Goal: Transaction & Acquisition: Download file/media

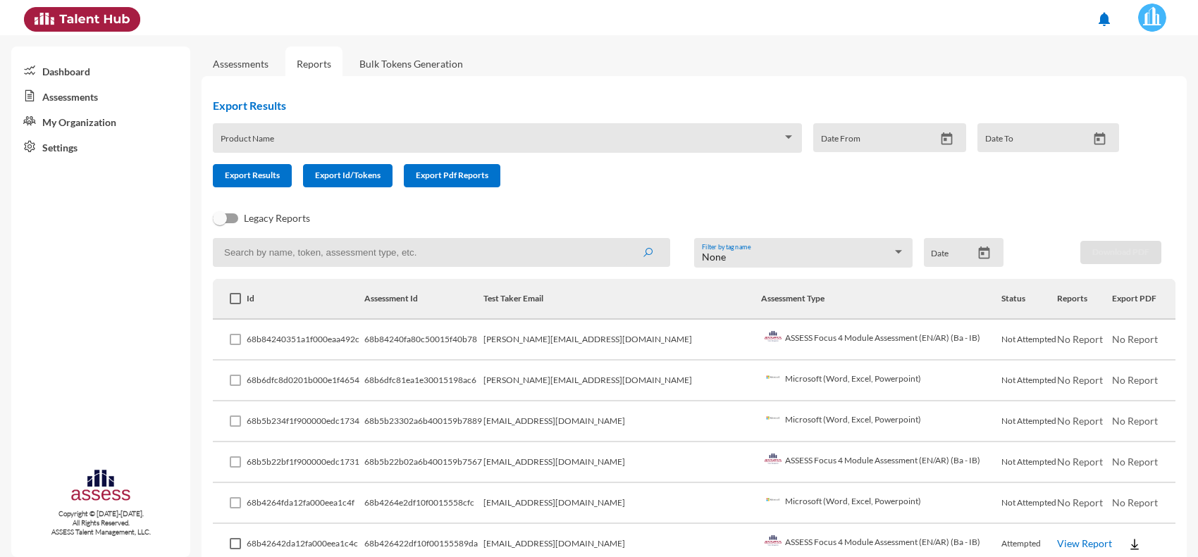
scroll to position [83, 0]
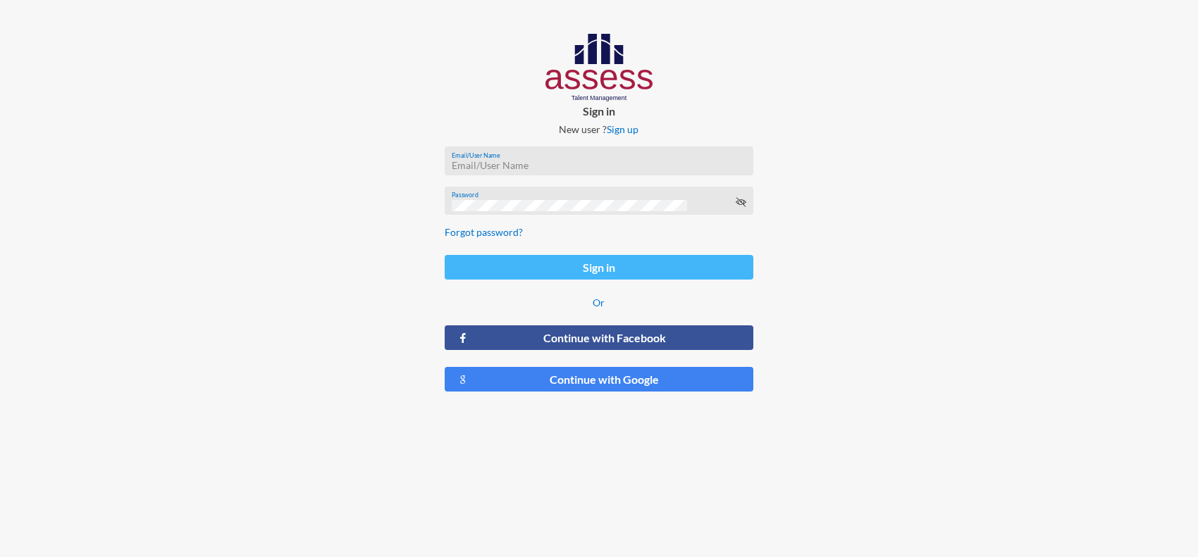
type input "[PERSON_NAME][EMAIL_ADDRESS][PERSON_NAME][DOMAIN_NAME]"
click at [613, 276] on button "Sign in" at bounding box center [599, 267] width 309 height 25
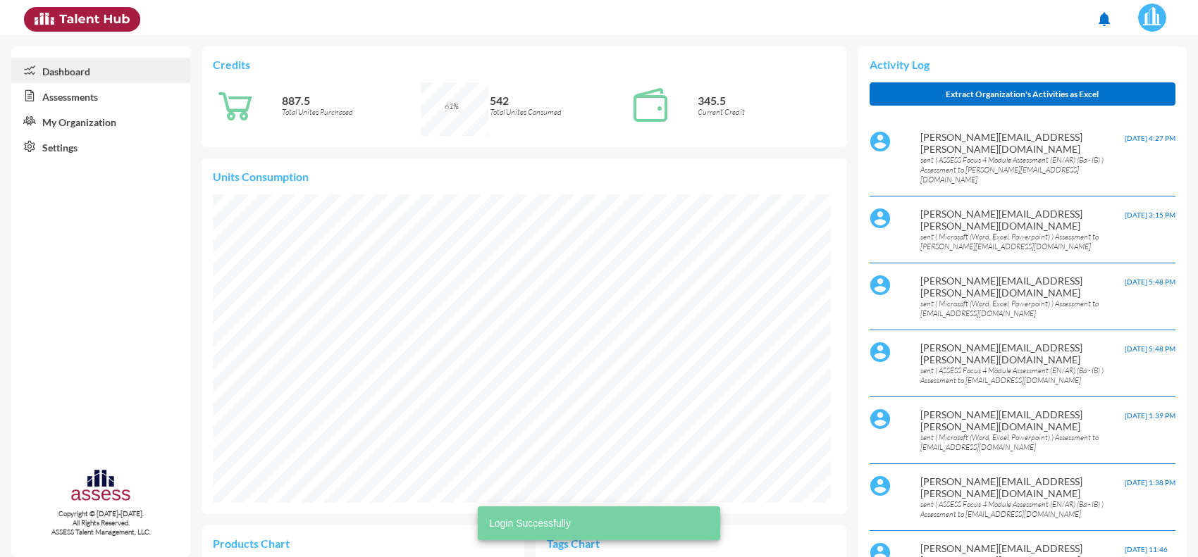
scroll to position [143, 287]
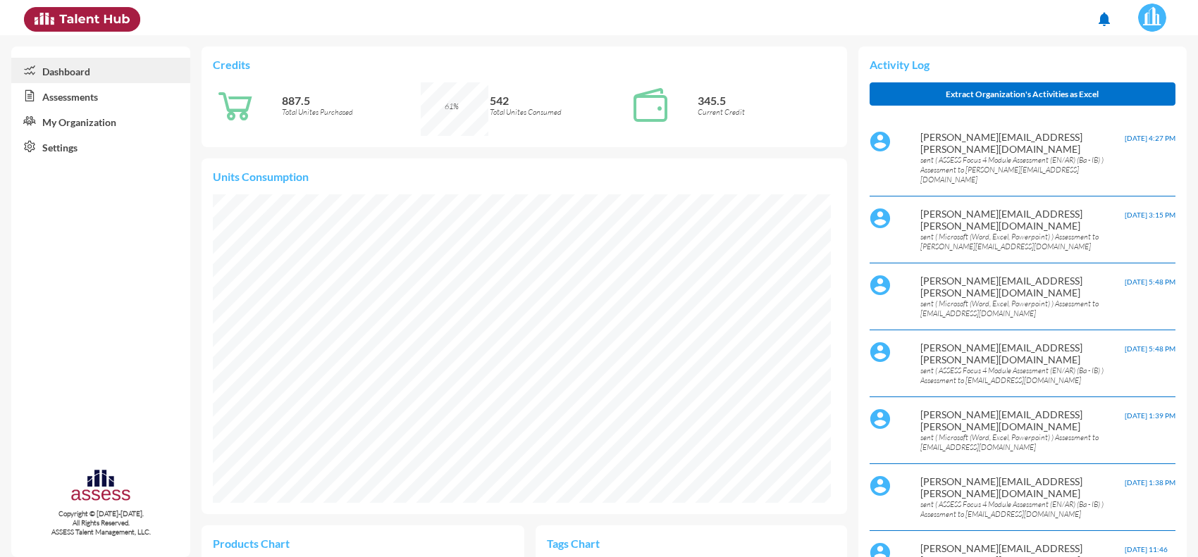
click at [104, 99] on link "Assessments" at bounding box center [100, 95] width 179 height 25
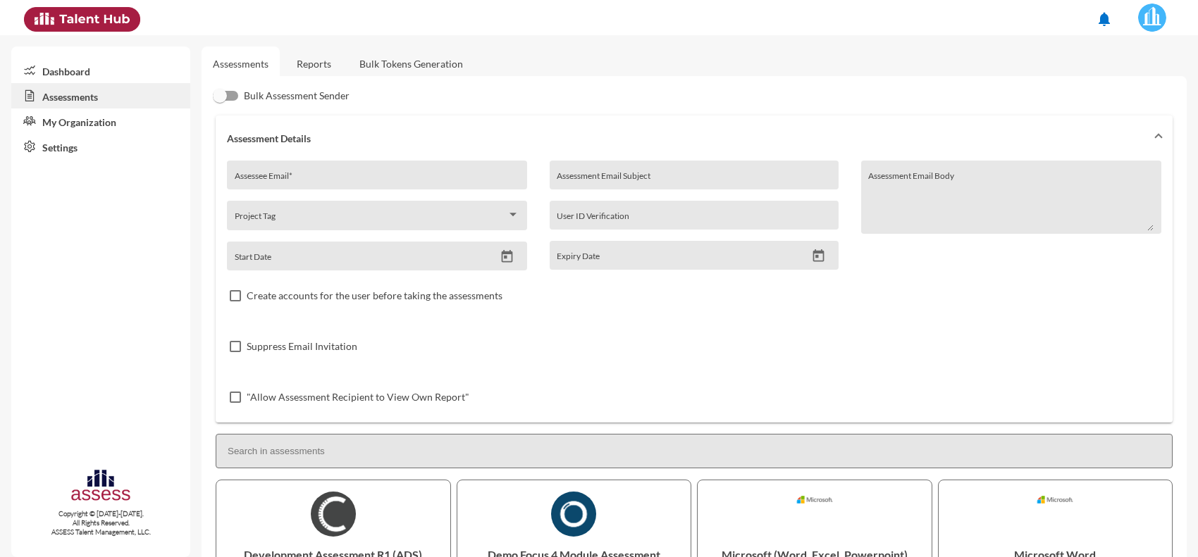
click at [316, 63] on link "Reports" at bounding box center [313, 64] width 57 height 35
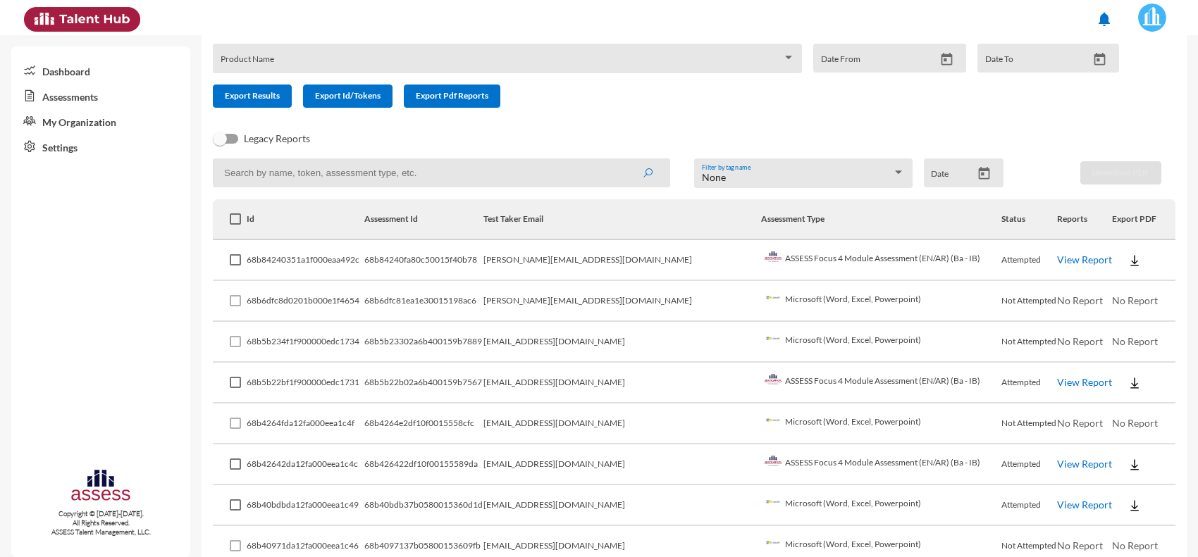
scroll to position [81, 0]
click at [1057, 381] on link "View Report" at bounding box center [1084, 381] width 55 height 12
click at [1128, 261] on img at bounding box center [1135, 259] width 14 height 14
click at [1118, 294] on button "EN" at bounding box center [1133, 284] width 79 height 27
click at [1128, 381] on img at bounding box center [1135, 382] width 14 height 14
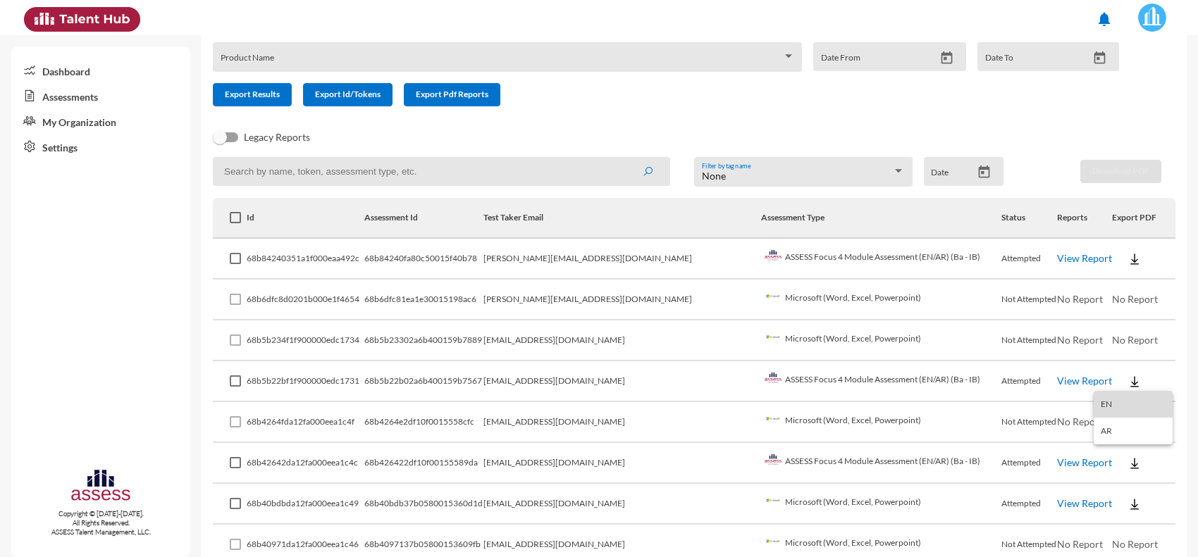
click at [1105, 409] on button "EN" at bounding box center [1133, 404] width 79 height 27
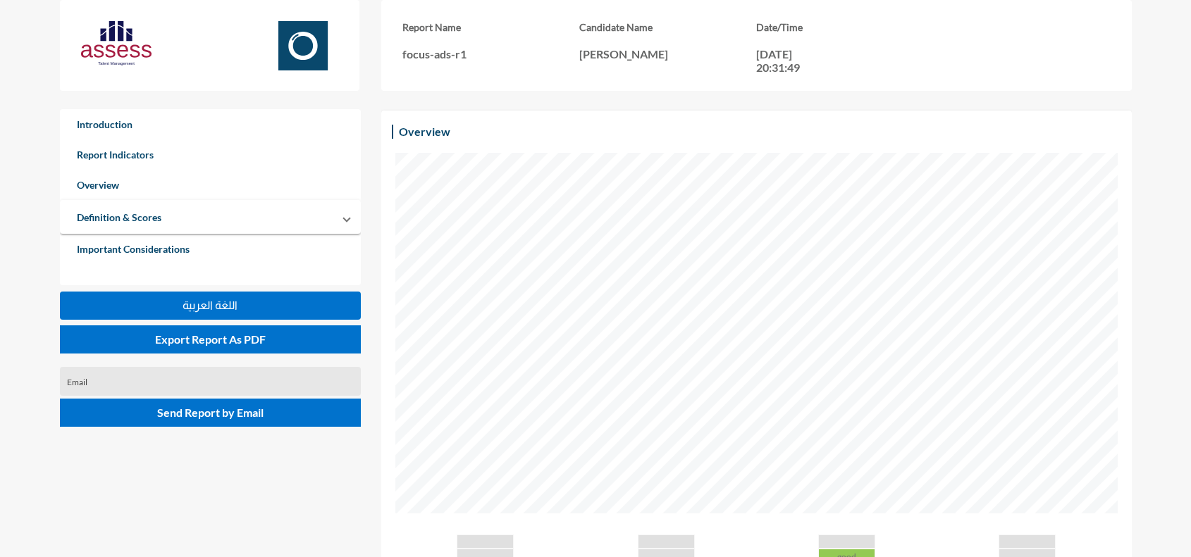
scroll to position [322, 0]
